Goal: Transaction & Acquisition: Purchase product/service

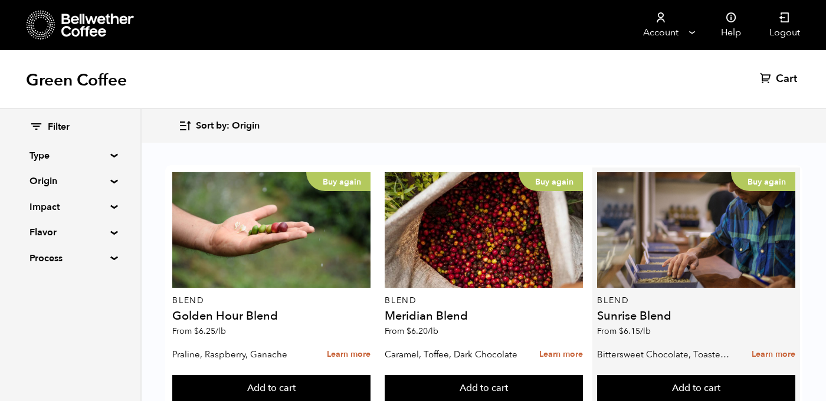
scroll to position [103, 0]
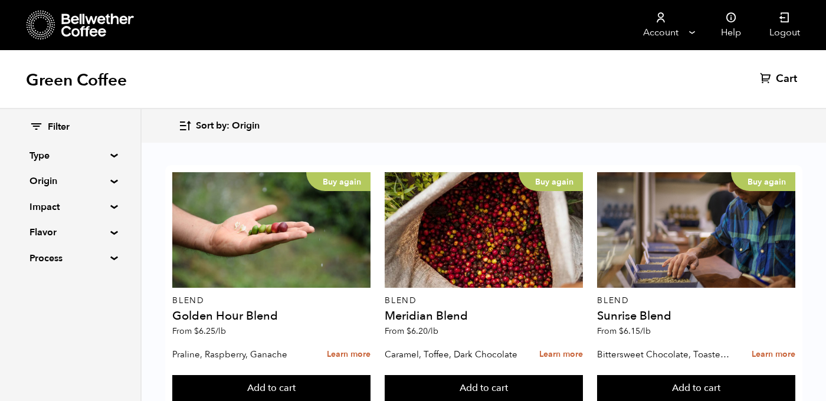
click at [42, 176] on summary "Origin" at bounding box center [70, 181] width 81 height 14
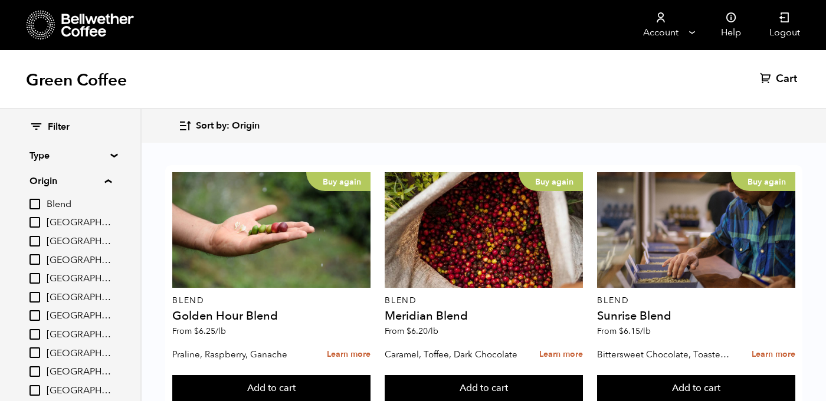
click at [36, 319] on input "[GEOGRAPHIC_DATA]" at bounding box center [35, 315] width 11 height 11
checkbox input "true"
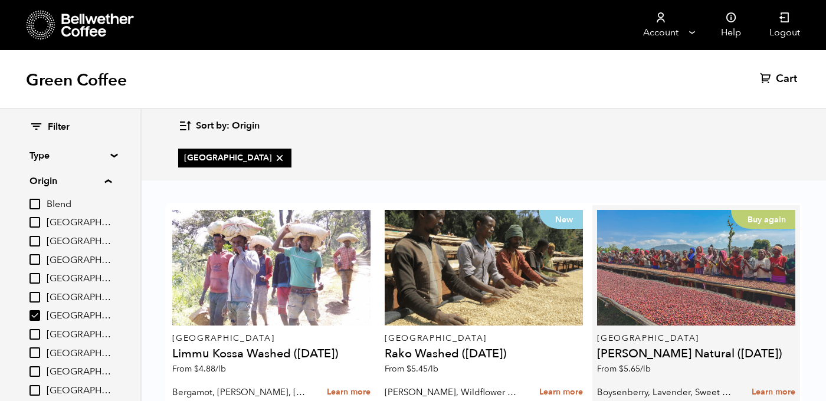
scroll to position [25, 0]
click at [682, 262] on div "Buy again" at bounding box center [696, 268] width 198 height 116
click at [692, 249] on div "Buy again" at bounding box center [696, 268] width 198 height 116
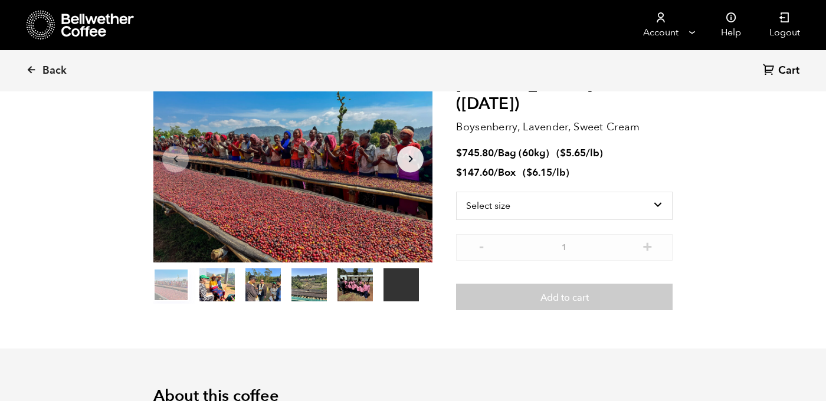
scroll to position [116, 0]
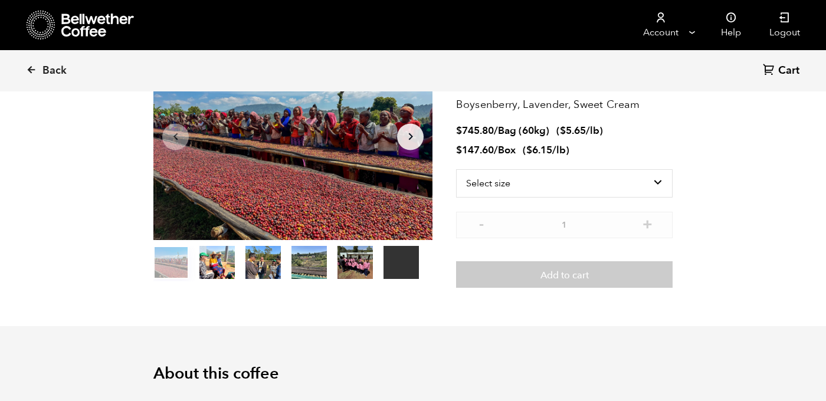
click at [410, 130] on icon "Arrow Right" at bounding box center [411, 137] width 14 height 14
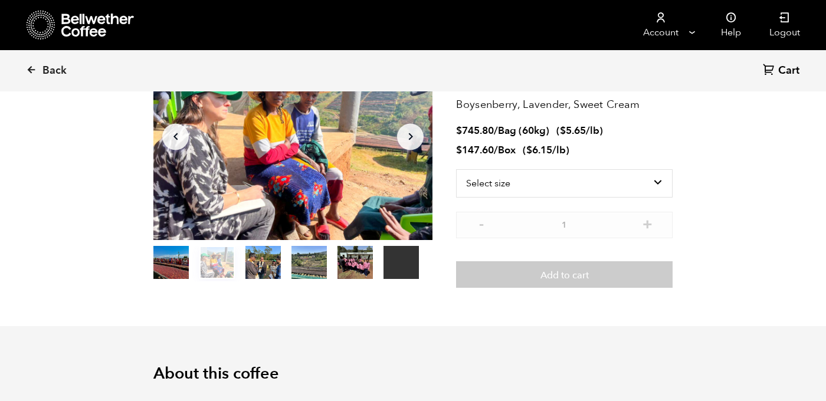
click at [409, 146] on button "Arrow Right" at bounding box center [410, 136] width 27 height 27
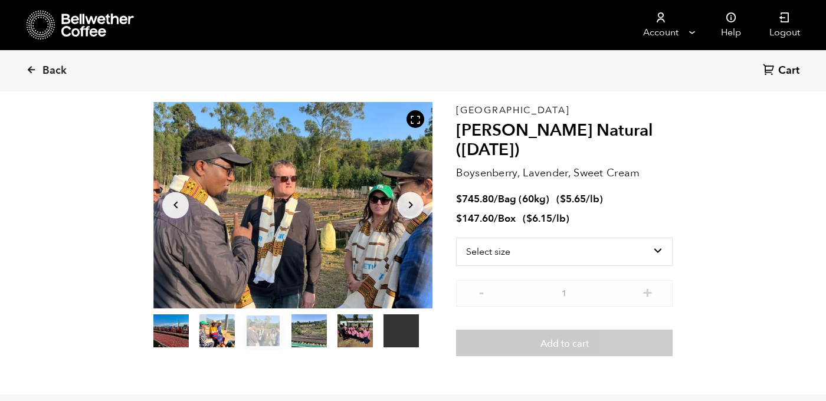
scroll to position [35, 0]
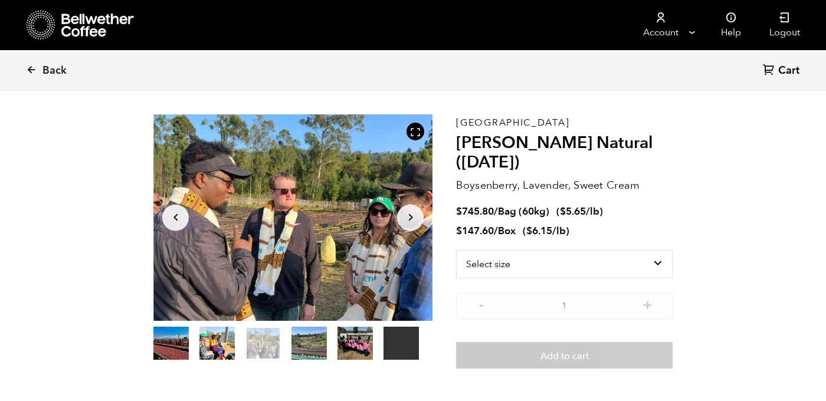
click at [408, 227] on button "Arrow Right" at bounding box center [410, 217] width 27 height 27
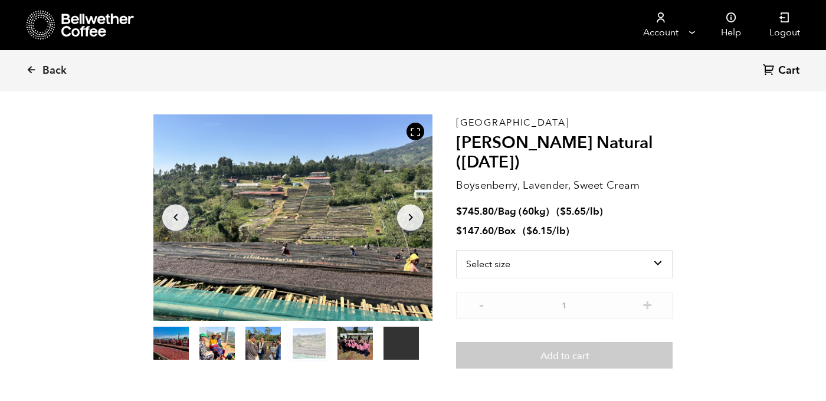
click at [408, 227] on button "Arrow Right" at bounding box center [410, 217] width 27 height 27
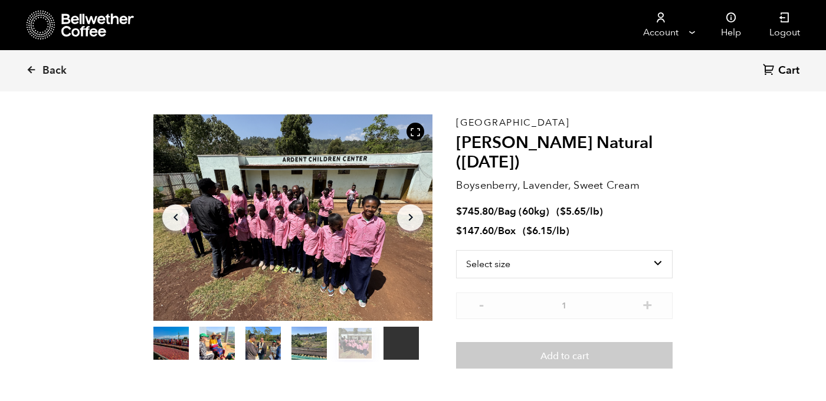
click at [408, 227] on button "Arrow Right" at bounding box center [410, 217] width 27 height 27
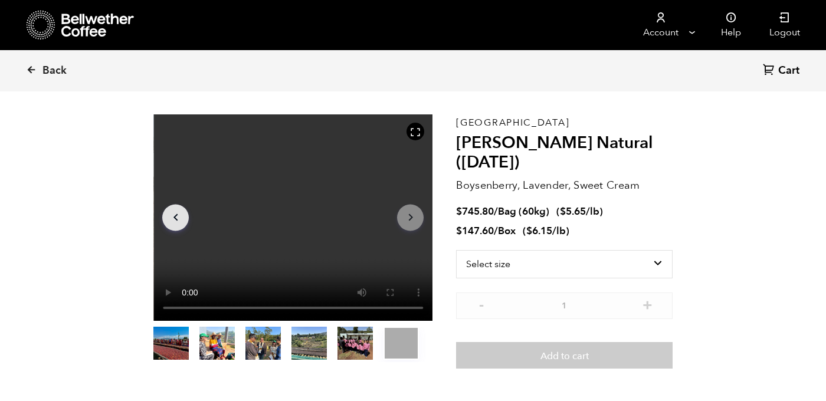
click at [408, 227] on button "Arrow Right" at bounding box center [410, 217] width 27 height 27
click at [165, 216] on button "Arrow Left" at bounding box center [175, 217] width 27 height 27
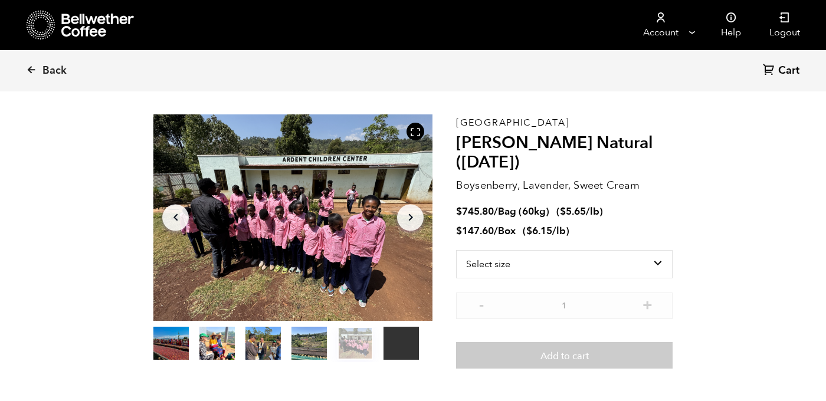
click at [165, 216] on button "Arrow Left" at bounding box center [175, 217] width 27 height 27
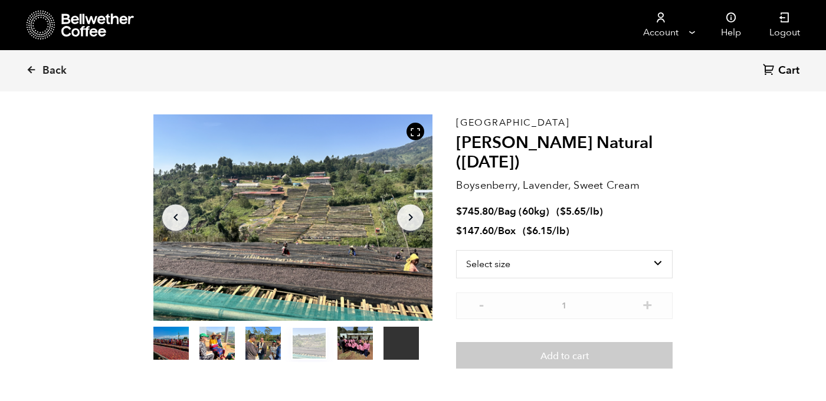
click at [415, 217] on icon "Arrow Right" at bounding box center [411, 218] width 14 height 14
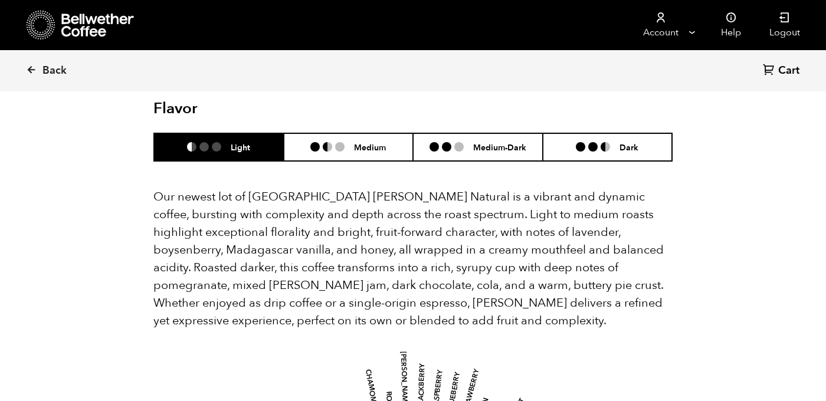
scroll to position [1053, 0]
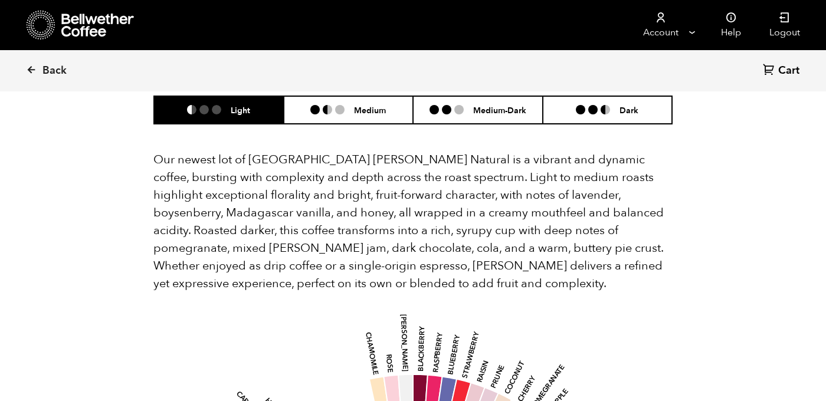
scroll to position [1085, 0]
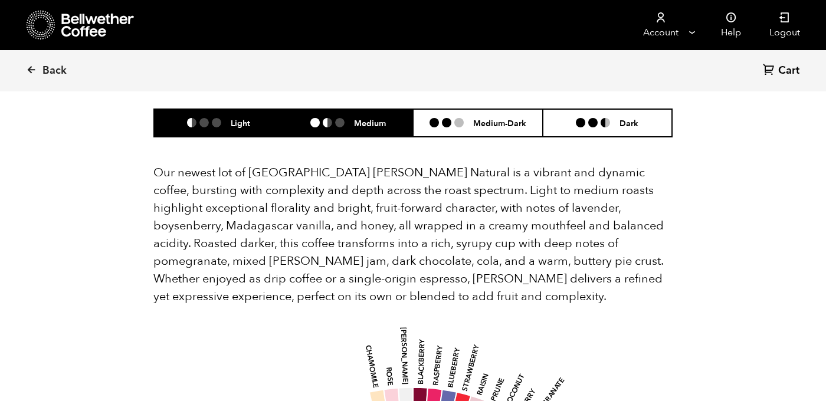
click at [335, 118] on li at bounding box center [339, 122] width 9 height 9
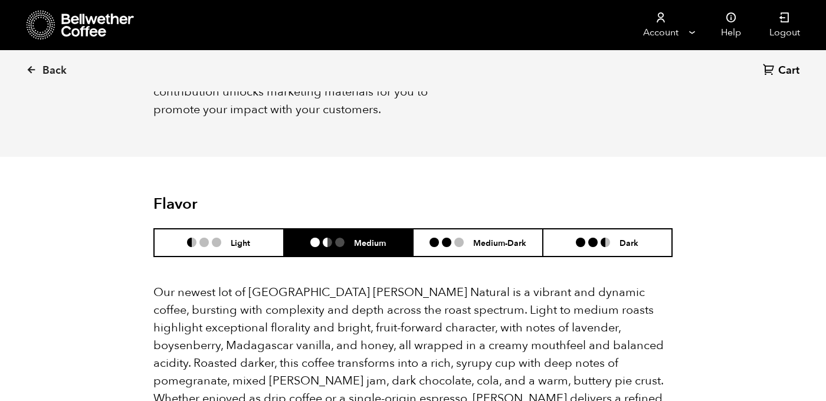
scroll to position [977, 0]
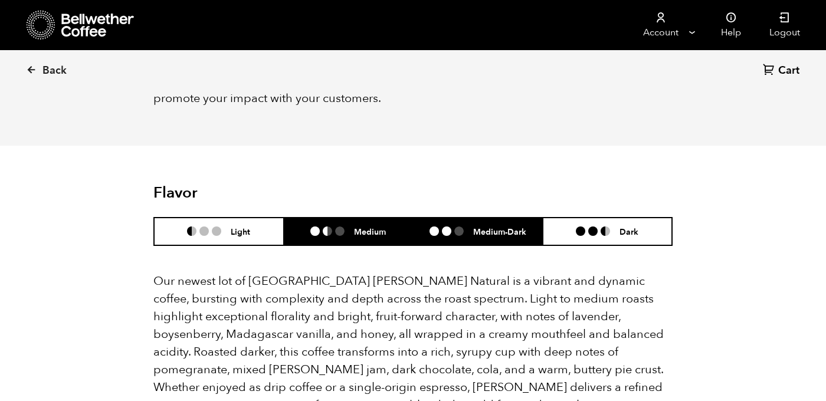
click at [463, 222] on li "Medium-Dark" at bounding box center [478, 232] width 130 height 28
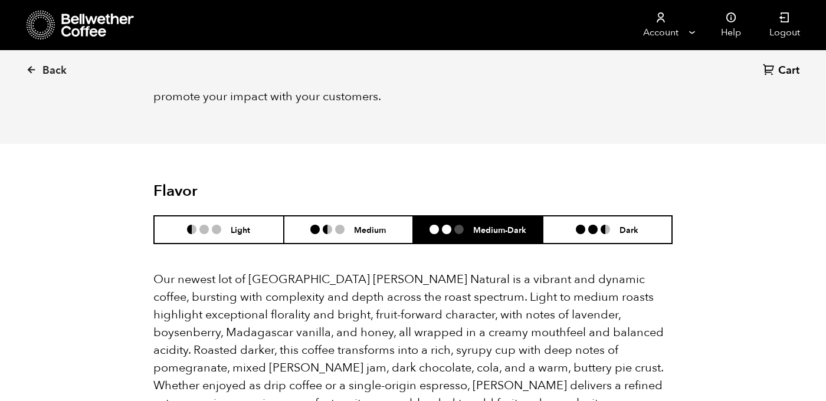
scroll to position [918, 0]
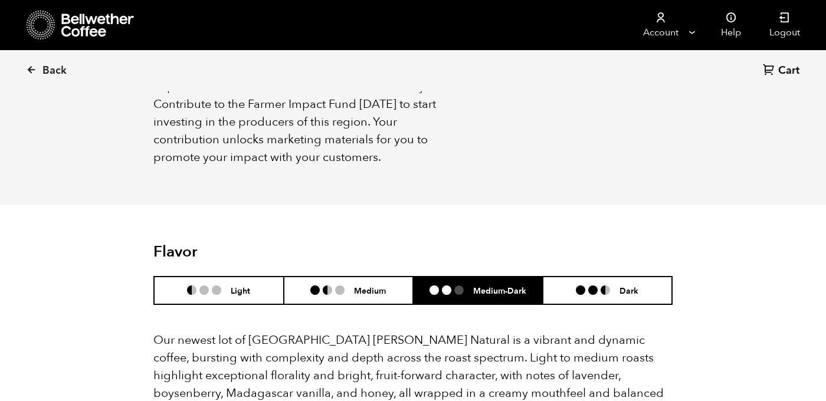
click at [569, 255] on header "Flavor Light Medium Medium-Dark Dark" at bounding box center [412, 274] width 519 height 62
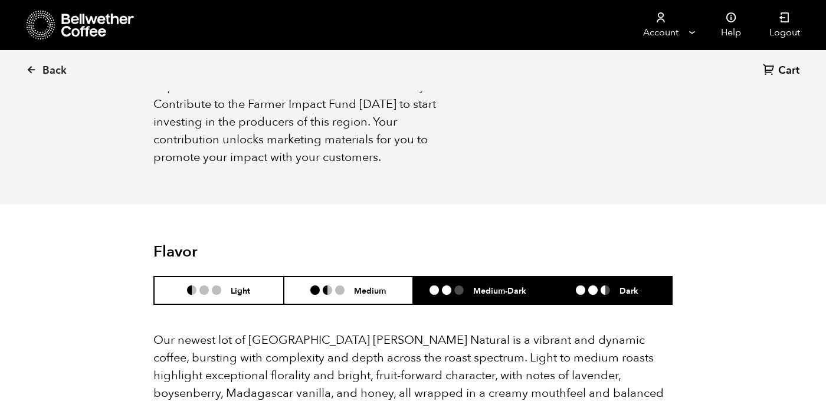
click at [567, 277] on li "Dark" at bounding box center [608, 291] width 130 height 28
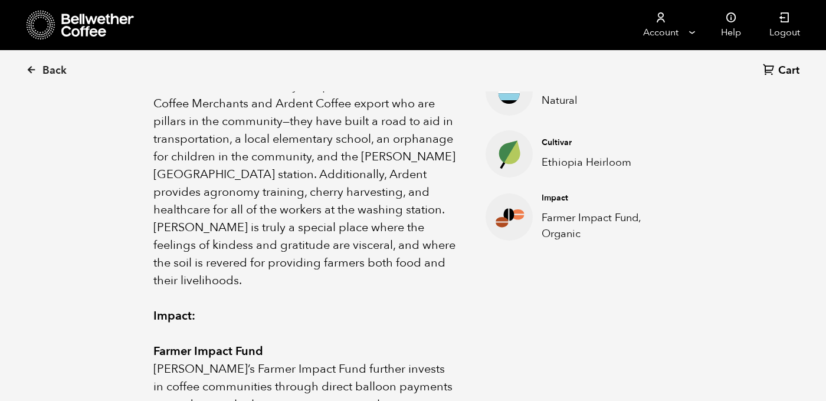
scroll to position [0, 0]
